Goal: Information Seeking & Learning: Learn about a topic

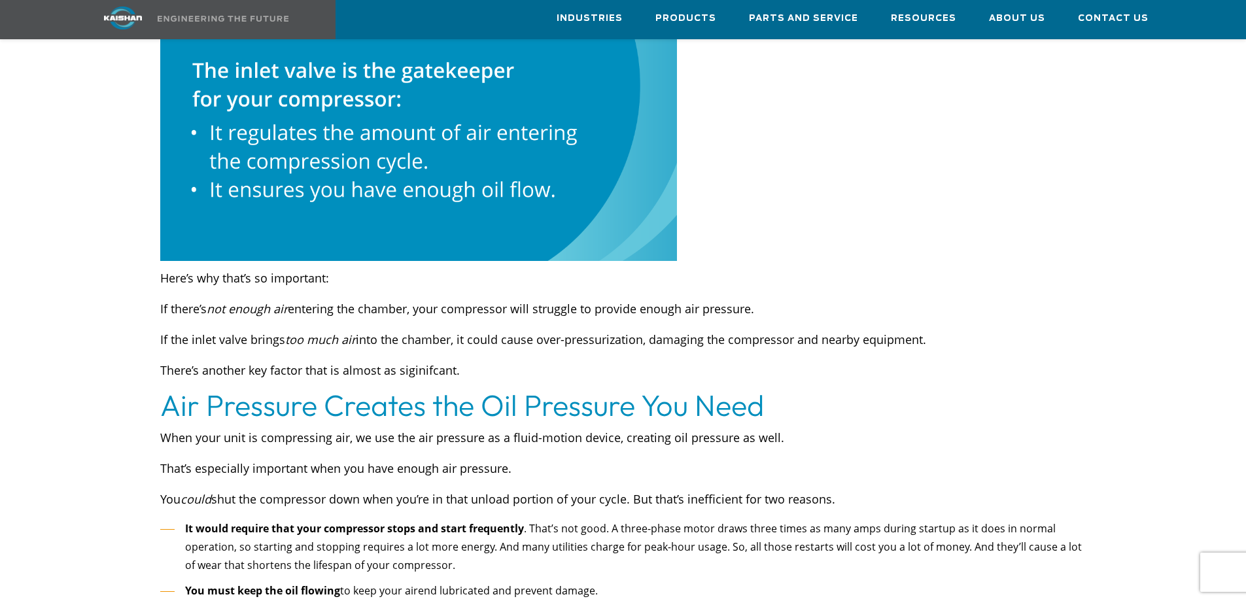
scroll to position [1112, 0]
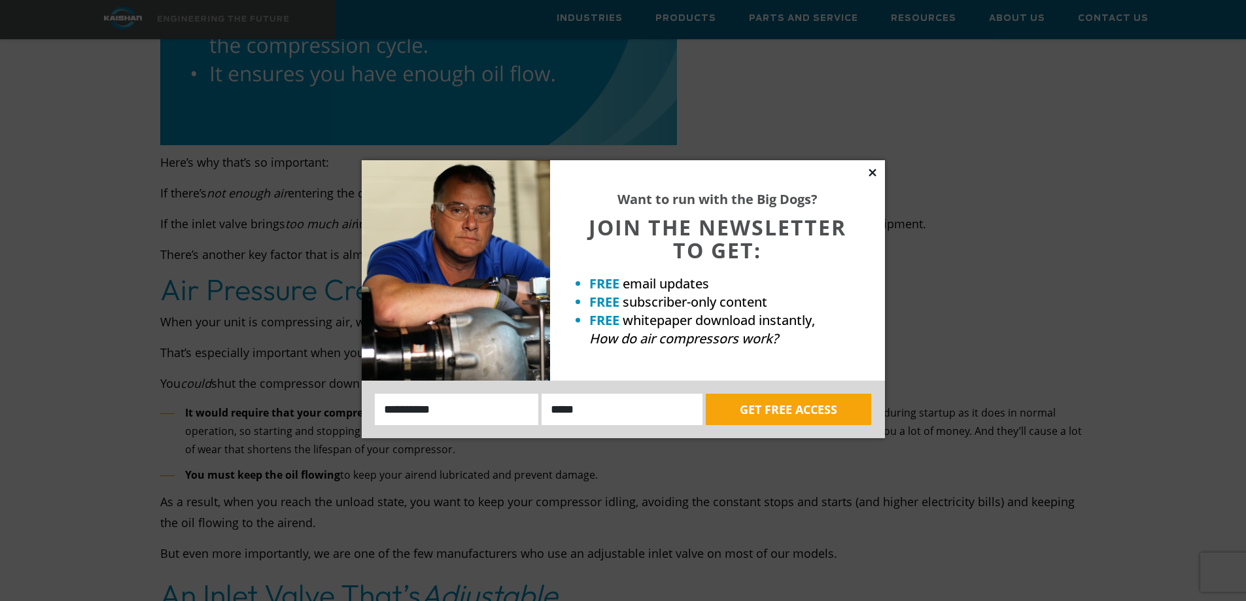
click at [875, 170] on icon at bounding box center [872, 172] width 7 height 7
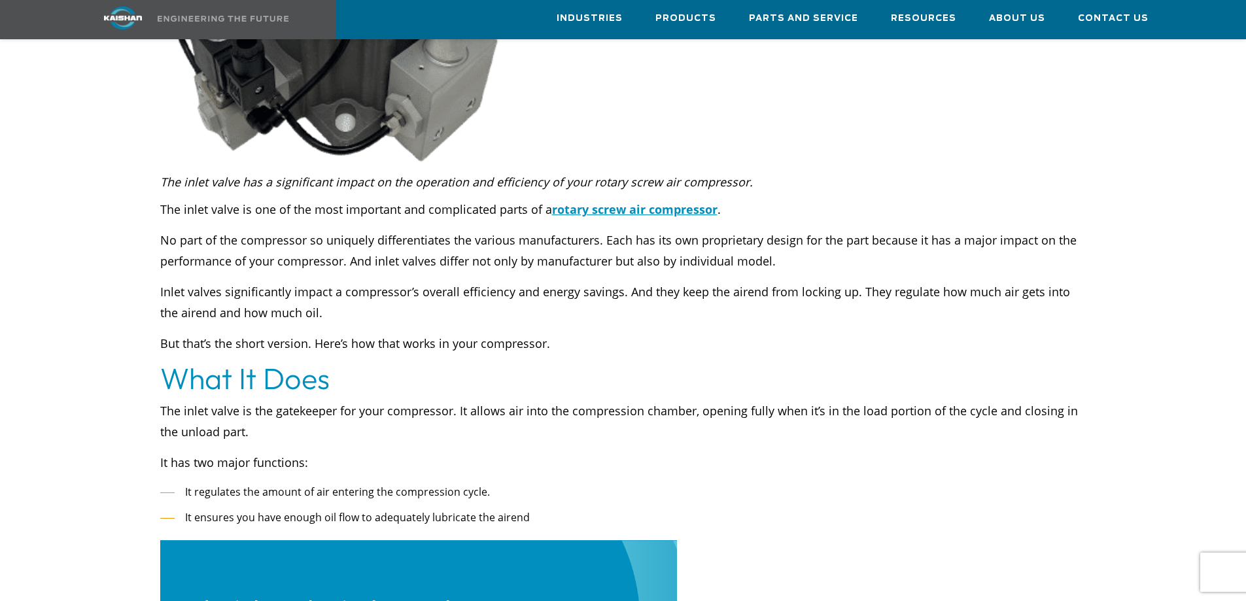
scroll to position [0, 0]
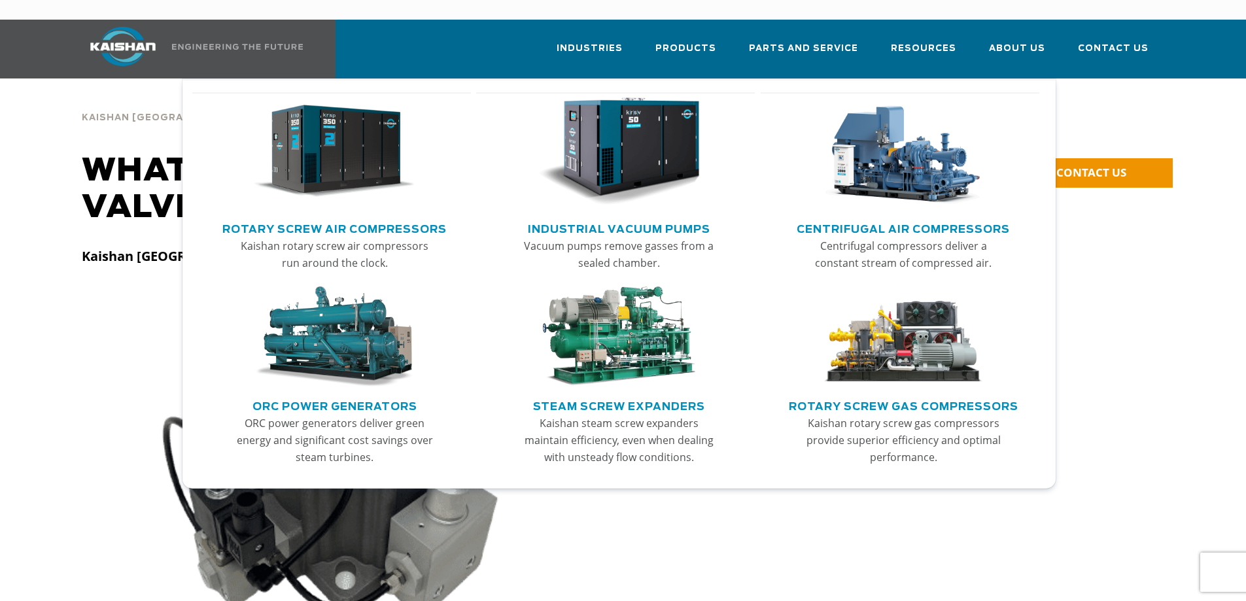
click at [351, 340] on img "Main menu" at bounding box center [334, 336] width 161 height 101
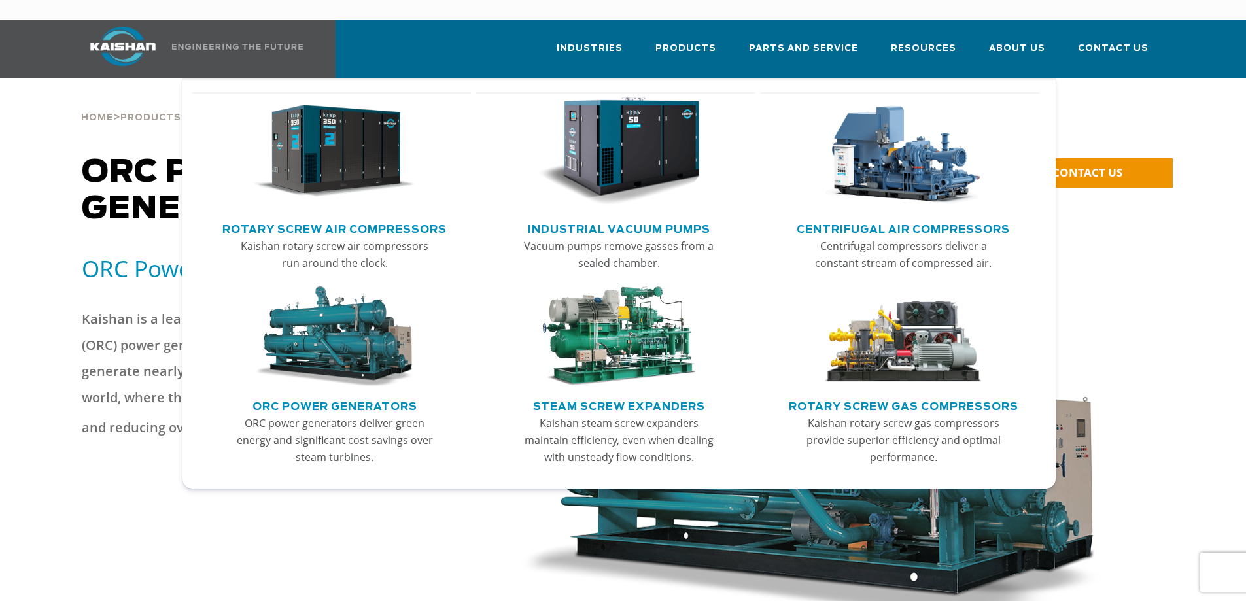
click at [313, 218] on link "Rotary Screw Air Compressors" at bounding box center [334, 228] width 224 height 20
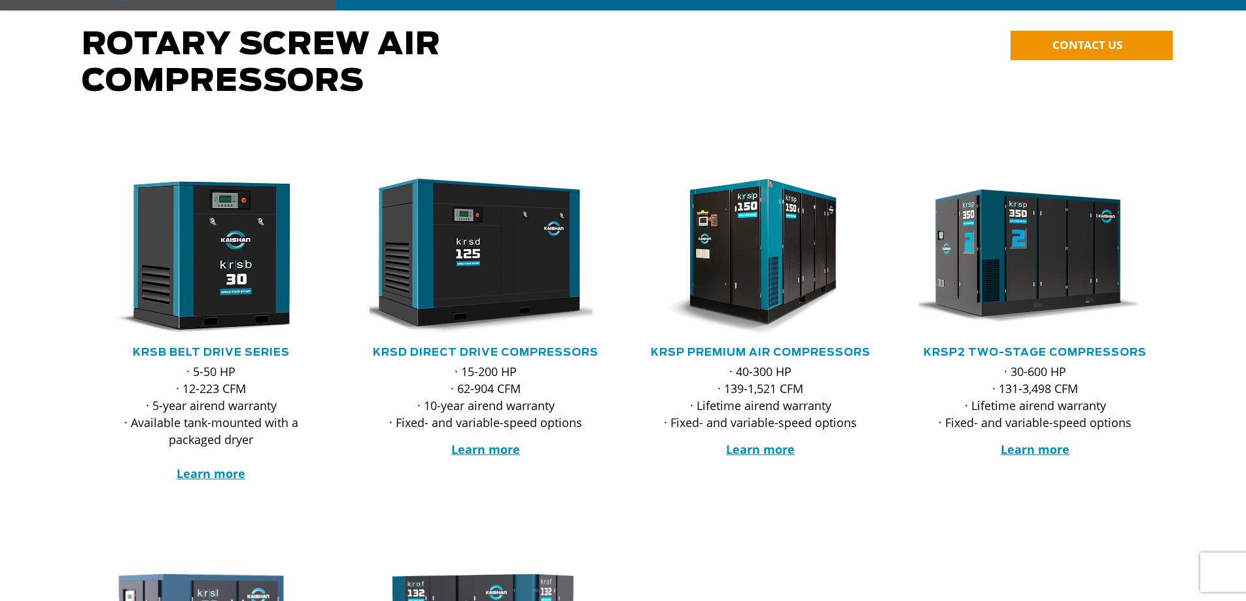
scroll to position [131, 0]
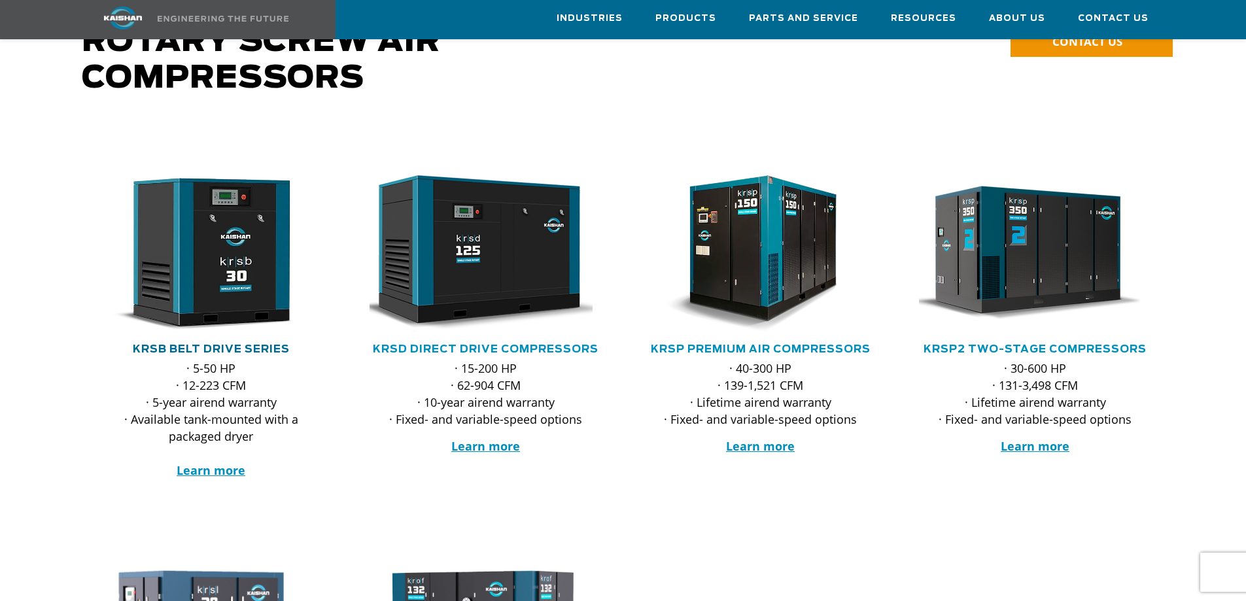
click at [229, 344] on link "KRSB Belt Drive Series" at bounding box center [211, 349] width 157 height 10
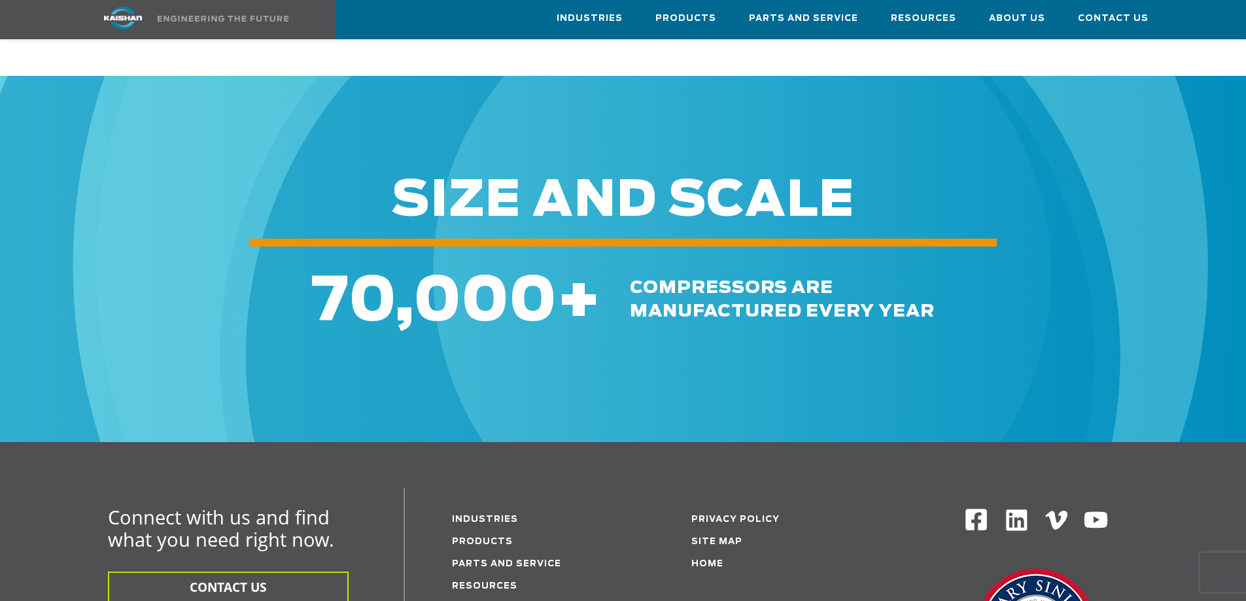
scroll to position [3924, 0]
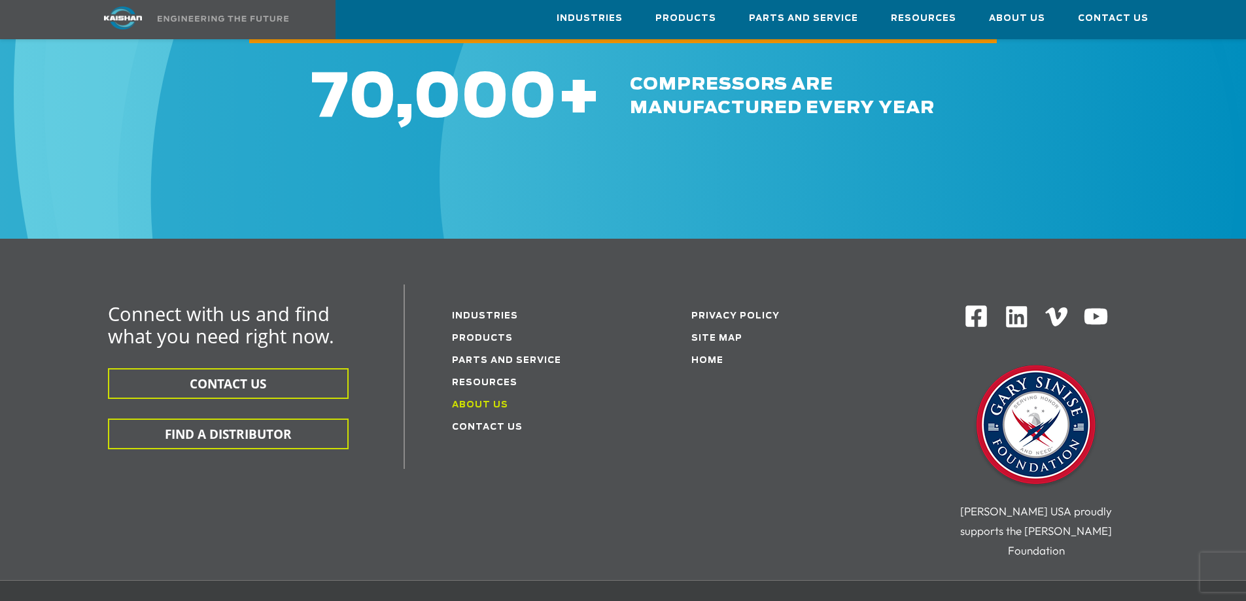
click at [480, 401] on link "About Us" at bounding box center [480, 405] width 56 height 9
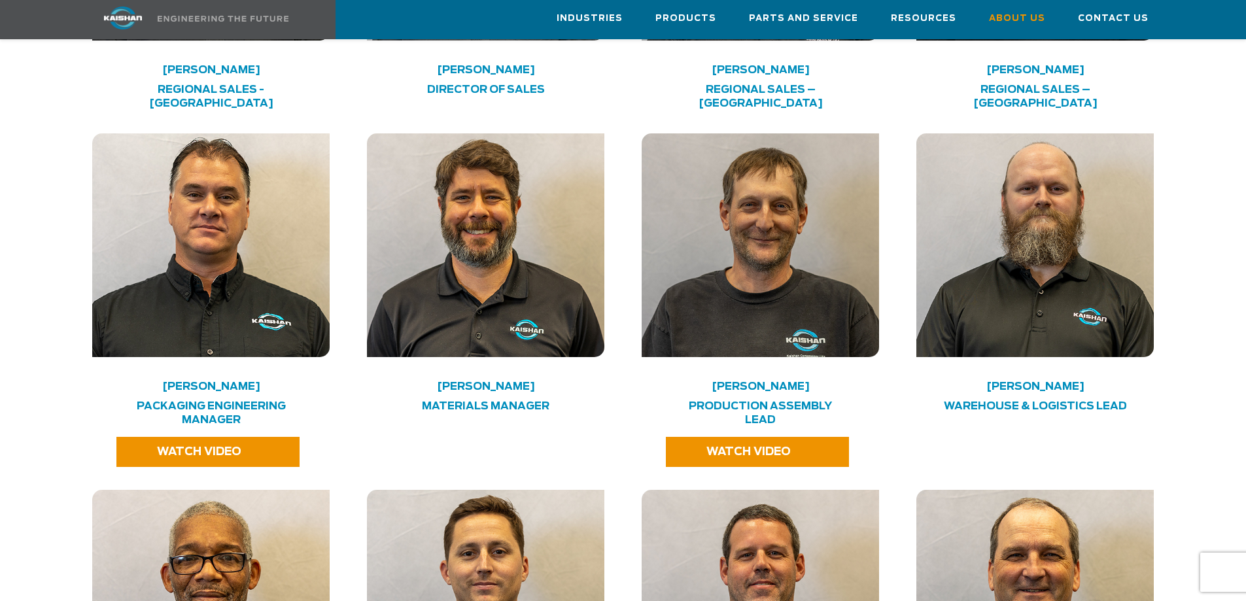
scroll to position [2551, 0]
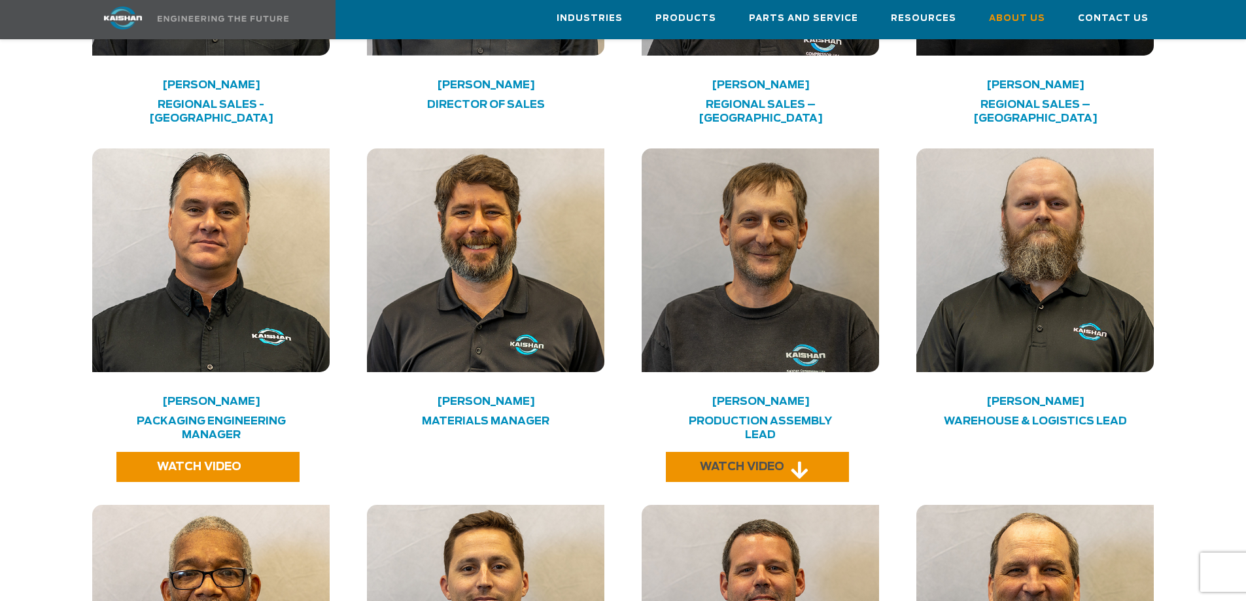
click at [761, 462] on span "WATCH VIDEO" at bounding box center [742, 467] width 84 height 10
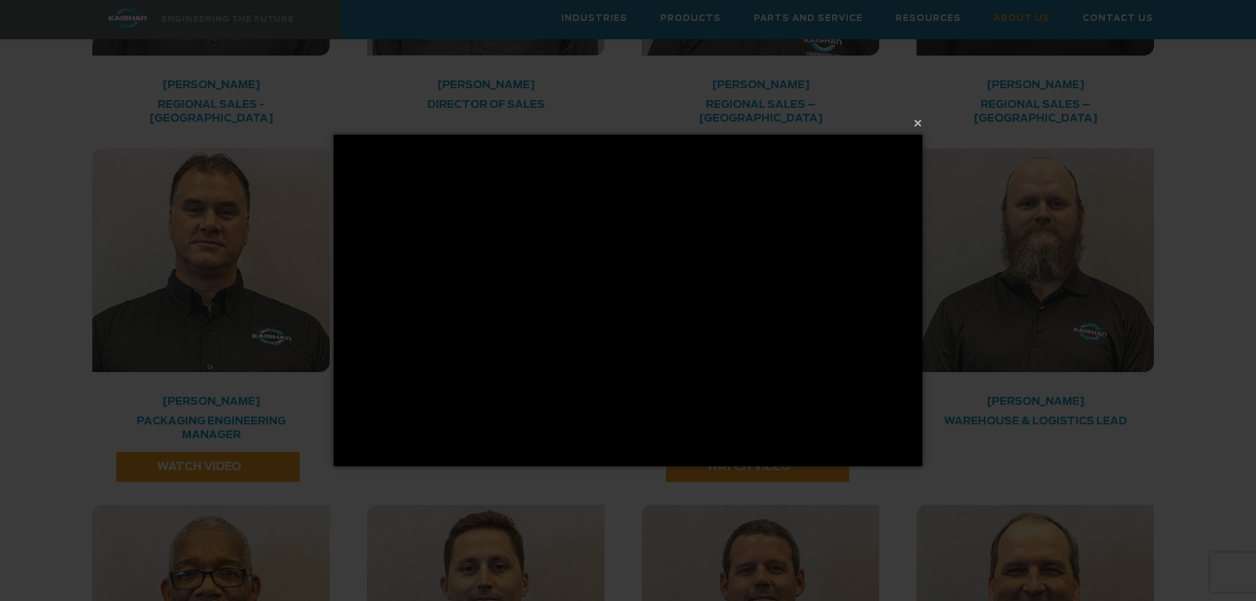
click at [59, 178] on div "× Loading..." at bounding box center [628, 300] width 1256 height 601
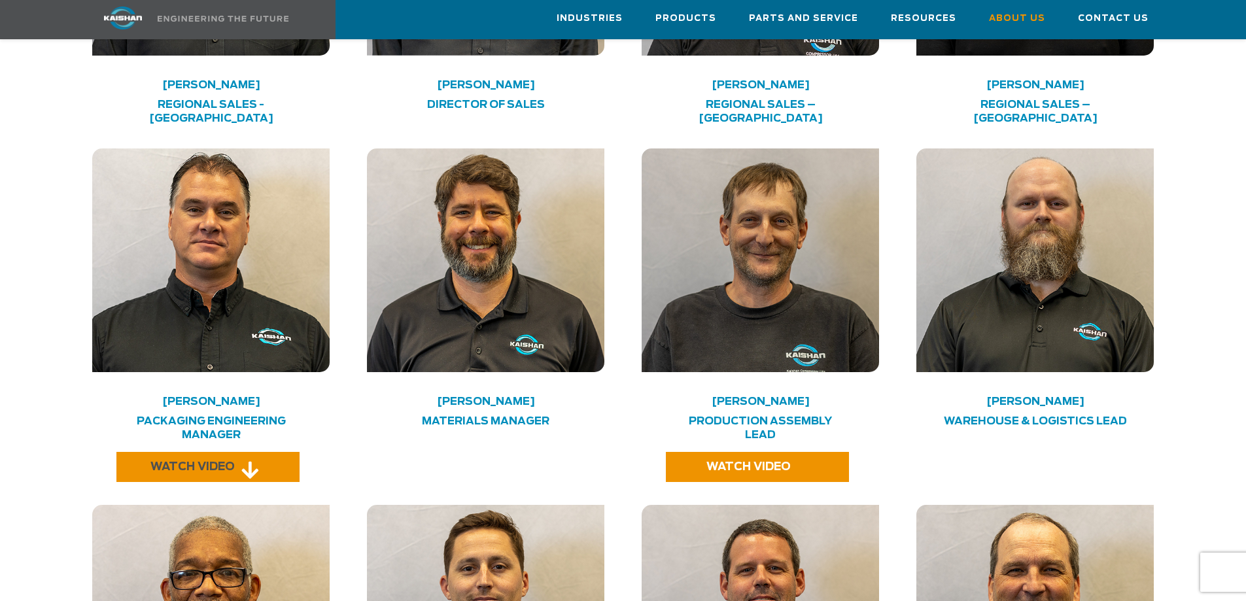
click at [197, 462] on span "WATCH VIDEO" at bounding box center [192, 467] width 84 height 10
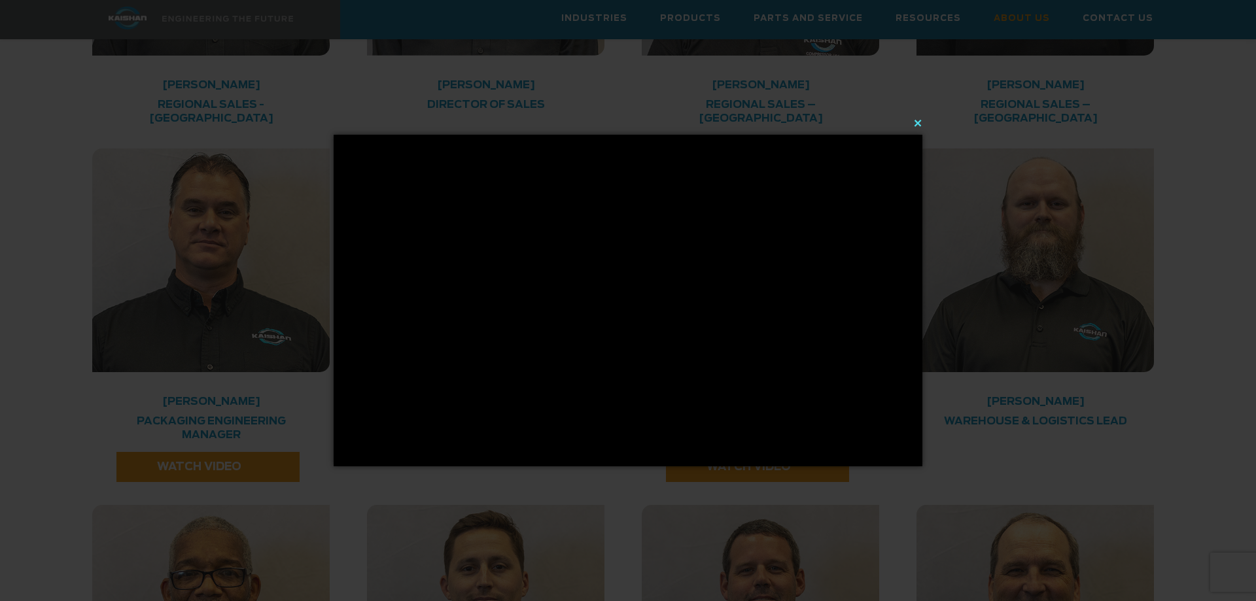
click at [920, 120] on button "×" at bounding box center [631, 123] width 589 height 29
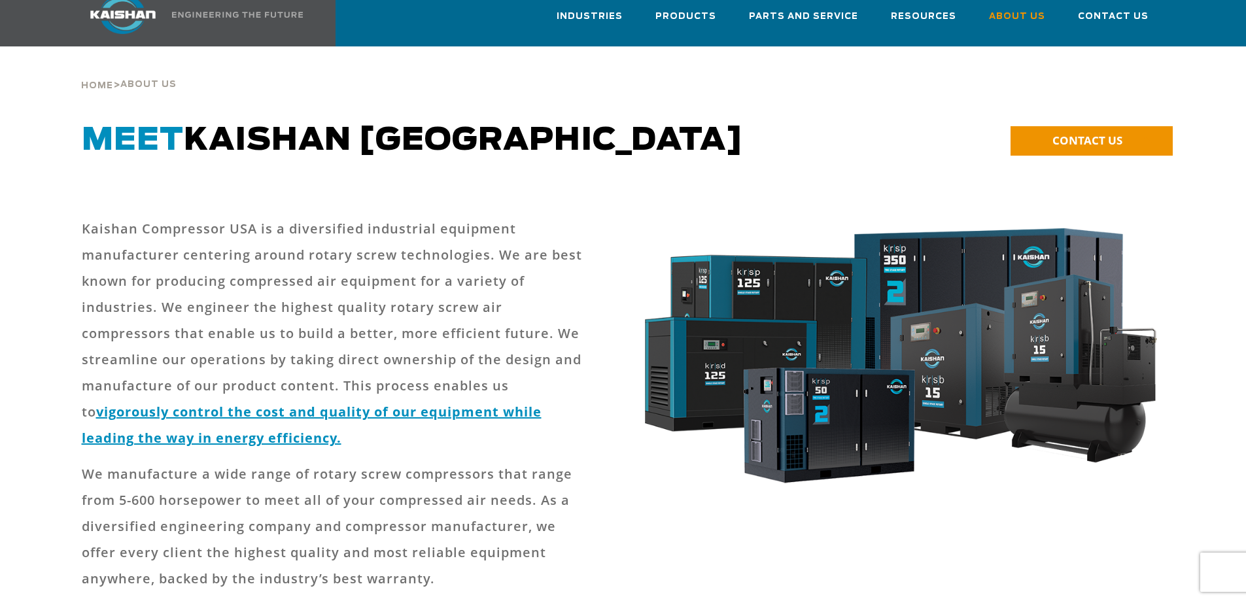
scroll to position [0, 0]
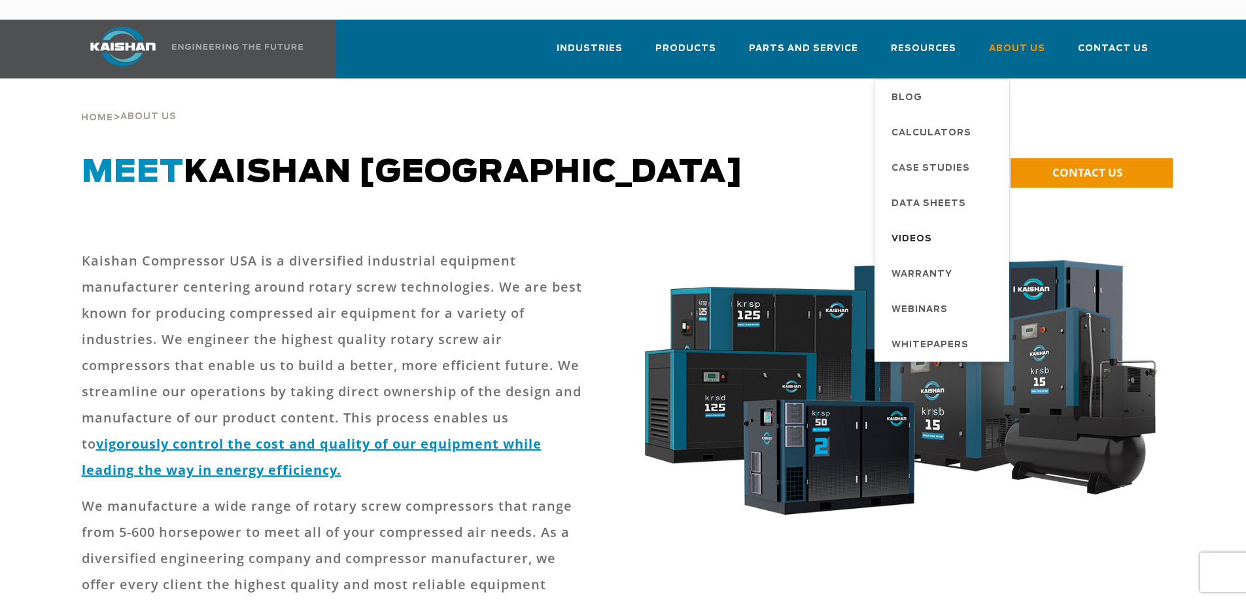
click at [922, 228] on span "Videos" at bounding box center [911, 239] width 41 height 22
